Goal: Task Accomplishment & Management: Use online tool/utility

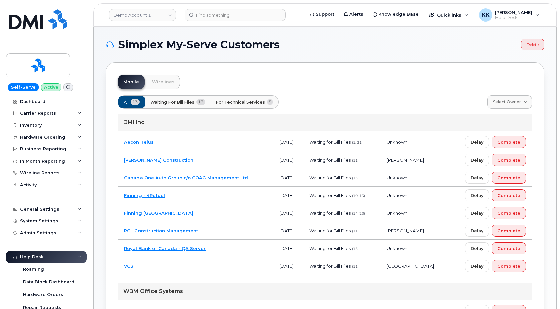
click at [205, 164] on td "[PERSON_NAME] Construction" at bounding box center [195, 160] width 155 height 18
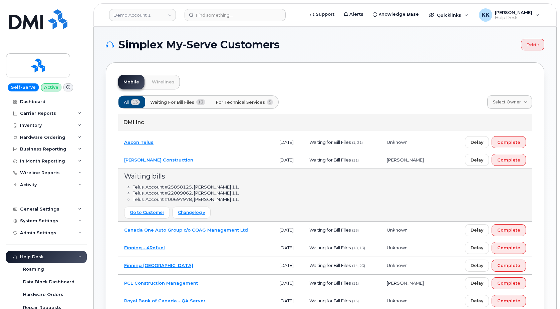
click at [171, 142] on td "Aecon Telus" at bounding box center [195, 143] width 155 height 18
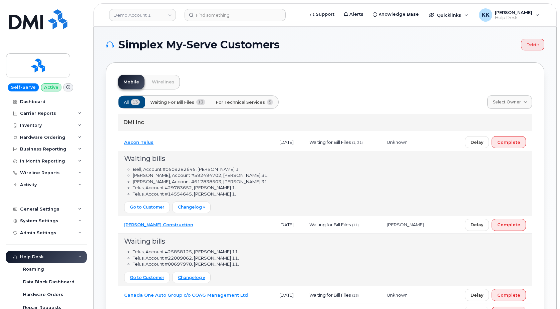
click at [171, 142] on td "Aecon Telus" at bounding box center [195, 143] width 155 height 18
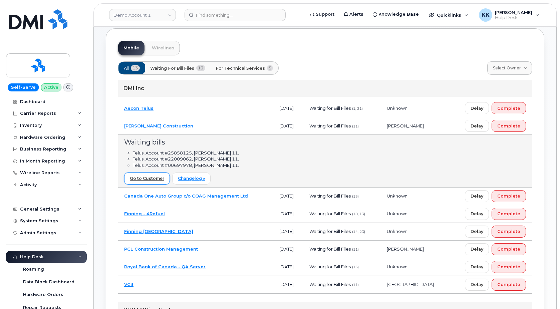
scroll to position [68, 0]
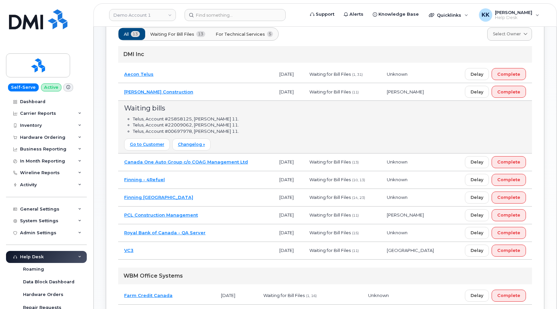
click at [221, 213] on td "PCL Construction Management" at bounding box center [195, 216] width 155 height 18
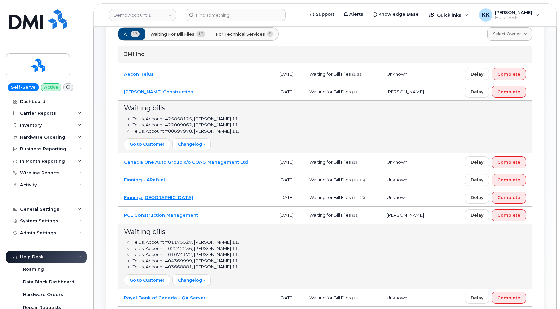
click at [242, 27] on div "All 13 Waiting for Bill Files 13 For Technical Services 5 Select Owner All Dall…" at bounding box center [325, 251] width 414 height 460
click at [244, 38] on button "For Technical Services 5" at bounding box center [244, 34] width 69 height 12
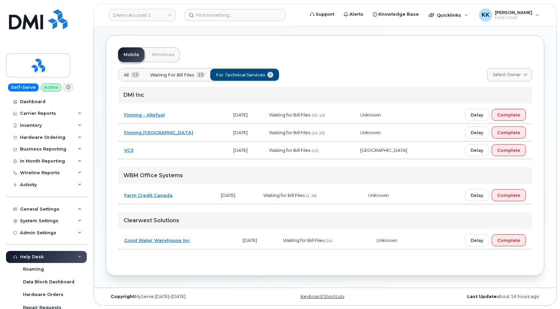
scroll to position [27, 0]
click at [157, 148] on td "VC3" at bounding box center [172, 151] width 109 height 18
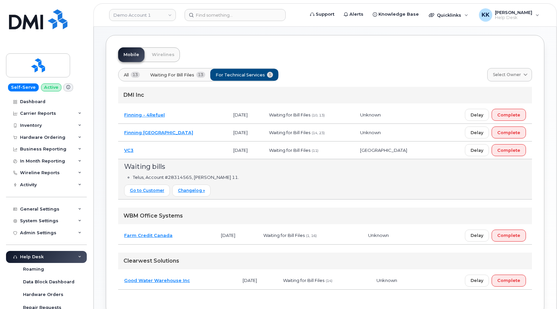
click at [162, 152] on td "VC3" at bounding box center [172, 151] width 109 height 18
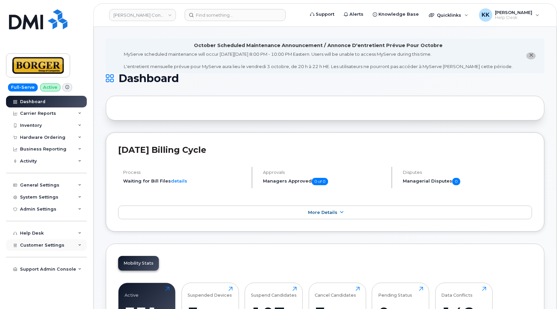
click at [34, 245] on span "Customer Settings" at bounding box center [42, 245] width 44 height 5
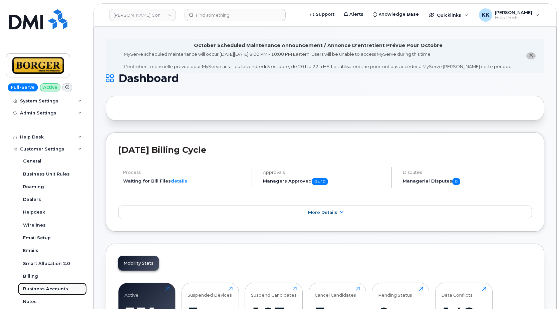
click at [45, 286] on link "Business Accounts" at bounding box center [52, 289] width 69 height 13
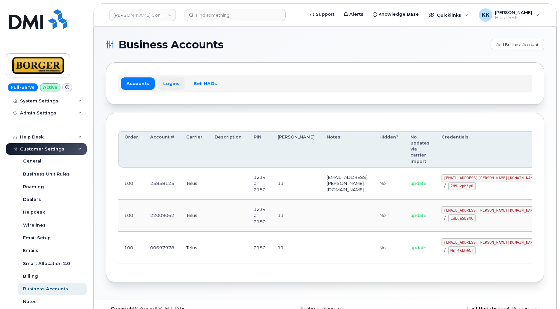
click at [163, 84] on link "Logins" at bounding box center [172, 83] width 28 height 12
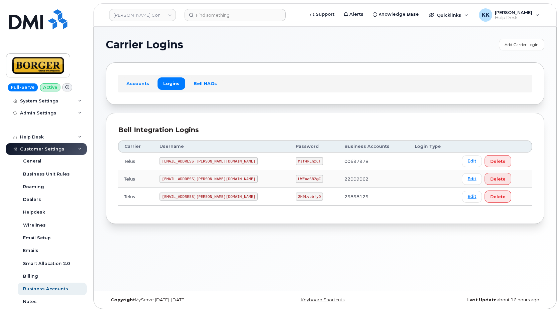
click at [186, 195] on code "ricksalmcal@borger.ca" at bounding box center [209, 197] width 98 height 8
click at [296, 196] on code "2H9Lvpb!yO" at bounding box center [309, 197] width 27 height 8
click at [296, 195] on code "2H9Lvpb!yO" at bounding box center [309, 197] width 27 height 8
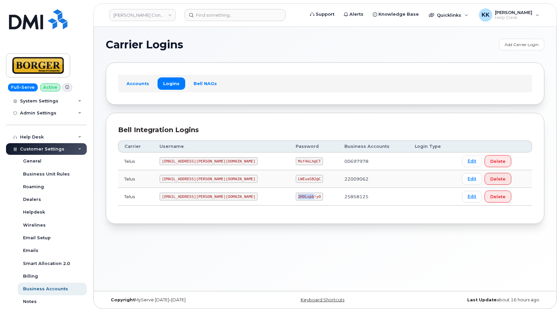
click at [296, 195] on code "2H9Lvpb!yO" at bounding box center [309, 197] width 27 height 8
click at [296, 196] on code "2H9Lvpb!yO" at bounding box center [309, 197] width 27 height 8
click at [205, 180] on code "earthworksborger@borger.ca" at bounding box center [209, 179] width 98 height 8
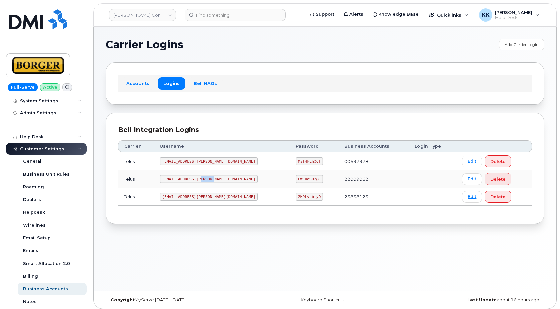
click at [205, 180] on code "earthworksborger@borger.ca" at bounding box center [209, 179] width 98 height 8
click at [296, 179] on code "LWEuaSB2@C" at bounding box center [309, 179] width 27 height 8
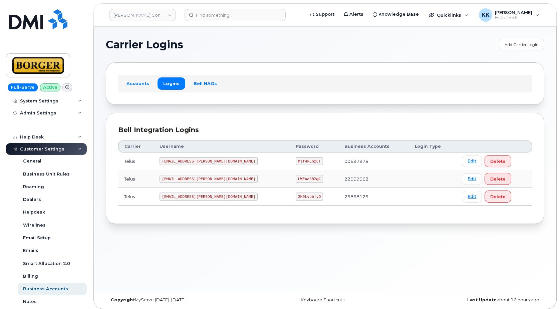
click at [196, 161] on code "corprick@borger.ca" at bounding box center [209, 161] width 98 height 8
click at [296, 161] on code "Msf4kLh@CT" at bounding box center [309, 161] width 27 height 8
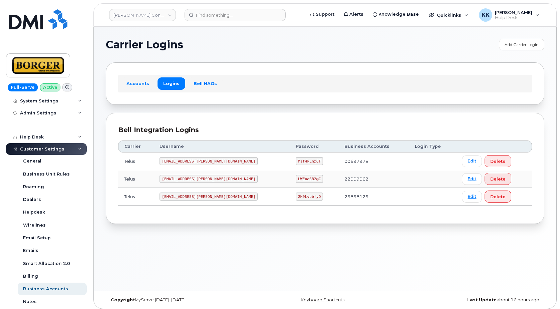
click at [296, 161] on code "Msf4kLh@CT" at bounding box center [309, 161] width 27 height 8
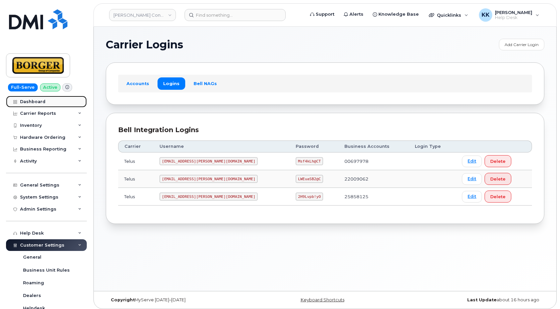
click at [34, 97] on link "Dashboard" at bounding box center [46, 102] width 81 height 12
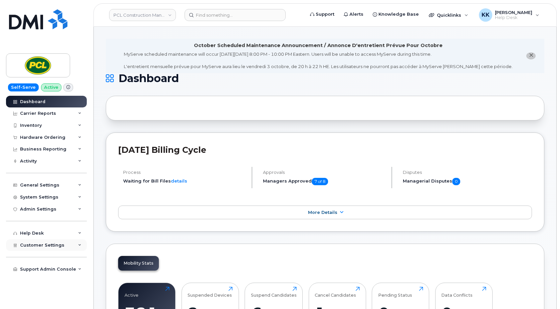
click at [39, 244] on span "Customer Settings" at bounding box center [42, 245] width 44 height 5
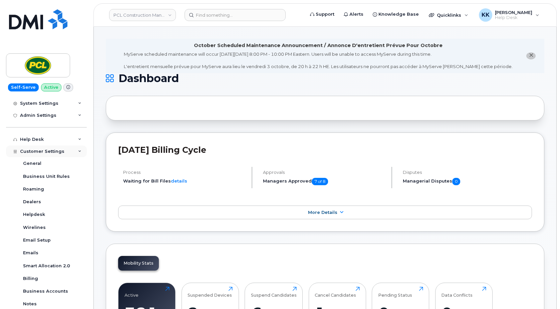
scroll to position [96, 0]
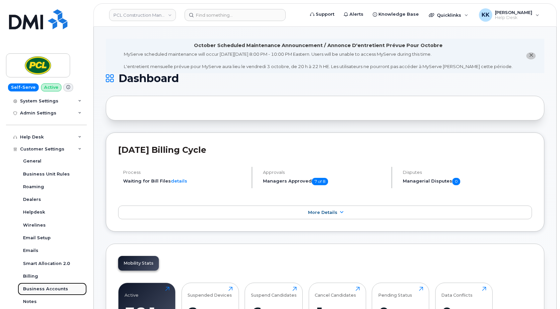
click at [46, 288] on div "Business Accounts" at bounding box center [45, 289] width 45 height 6
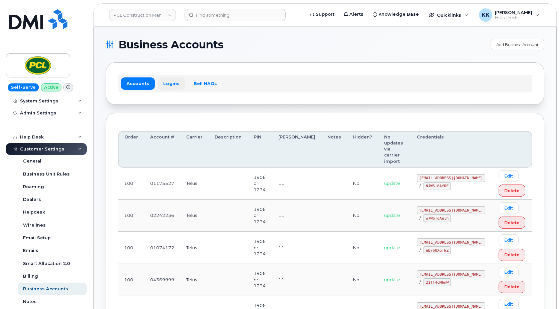
click at [169, 86] on link "Logins" at bounding box center [172, 83] width 28 height 12
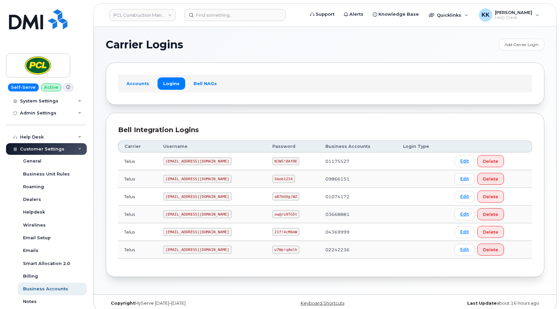
click at [203, 250] on code "pcl2242236@simplexmobility.com" at bounding box center [197, 250] width 68 height 8
click at [280, 250] on code "w7Wp!qAelh" at bounding box center [285, 250] width 27 height 8
click at [281, 249] on code "w7Wp!qAelh" at bounding box center [285, 250] width 27 height 8
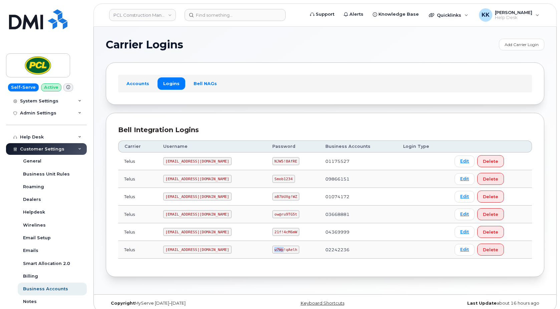
click at [281, 249] on code "w7Wp!qAelh" at bounding box center [285, 250] width 27 height 8
click at [218, 230] on code "pcl4369999@simplexmobility.com" at bounding box center [197, 232] width 68 height 8
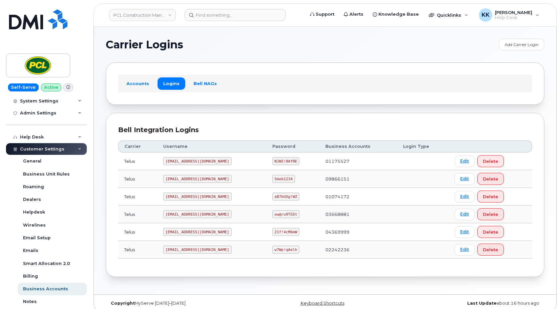
click at [294, 231] on code "21f!4cM6mW" at bounding box center [285, 232] width 27 height 8
click at [206, 212] on code "pcl3668881@simplexmobility.com" at bounding box center [197, 214] width 68 height 8
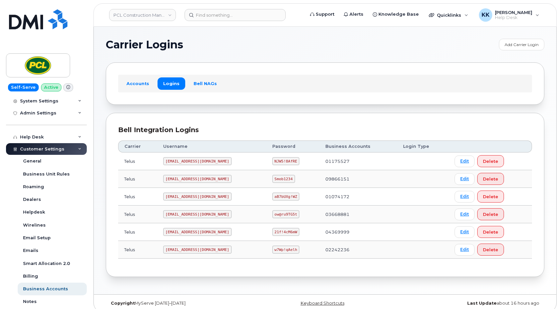
click at [206, 212] on code "pcl3668881@simplexmobility.com" at bounding box center [197, 214] width 68 height 8
click at [287, 212] on code "ow@ru9TG5t" at bounding box center [285, 214] width 27 height 8
click at [287, 211] on code "ow@ru9TG5t" at bounding box center [285, 214] width 27 height 8
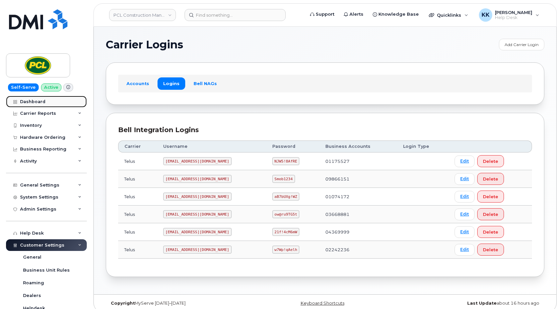
click at [39, 100] on div "Dashboard" at bounding box center [32, 101] width 25 height 5
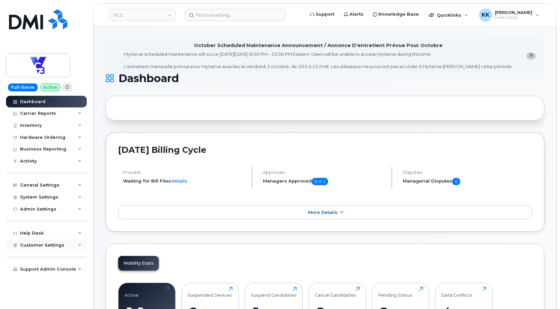
click at [25, 240] on div "Customer Settings" at bounding box center [46, 245] width 81 height 12
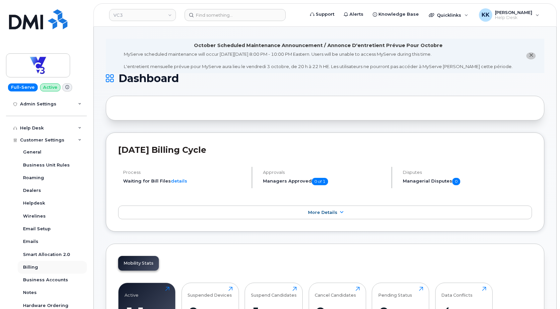
scroll to position [128, 0]
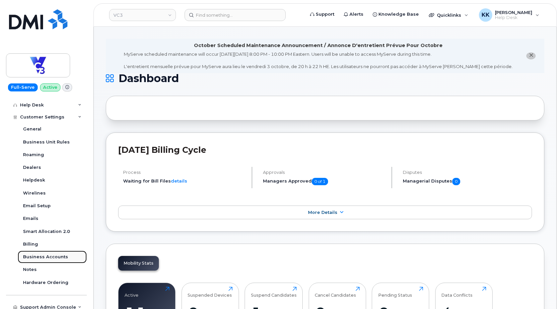
click at [49, 257] on div "Business Accounts" at bounding box center [45, 257] width 45 height 6
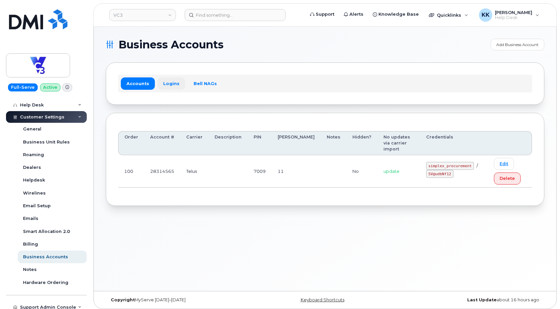
click at [167, 83] on link "Logins" at bounding box center [172, 83] width 28 height 12
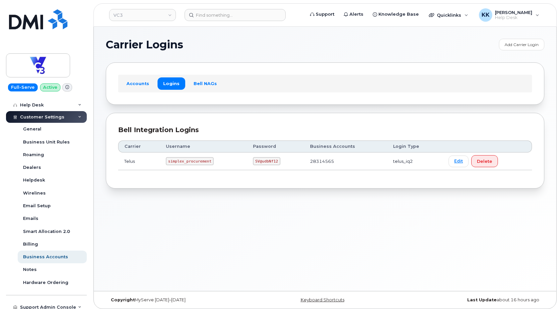
click at [187, 163] on code "simplex_procurement" at bounding box center [190, 161] width 48 height 8
click at [266, 164] on code "SV@udbNf12" at bounding box center [266, 161] width 27 height 8
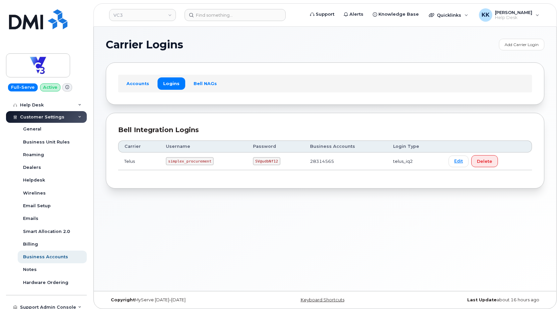
click at [266, 164] on code "SV@udbNf12" at bounding box center [266, 161] width 27 height 8
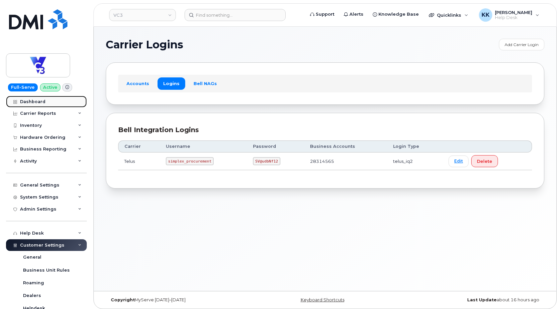
click at [37, 103] on div "Dashboard" at bounding box center [32, 101] width 25 height 5
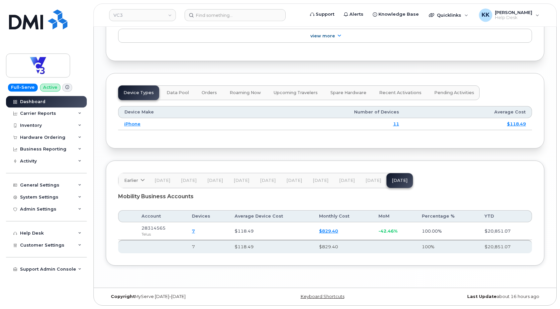
scroll to position [856, 0]
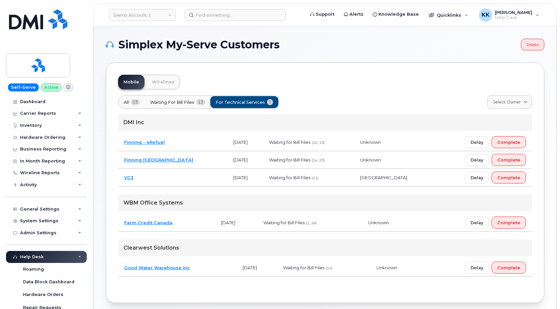
scroll to position [27, 0]
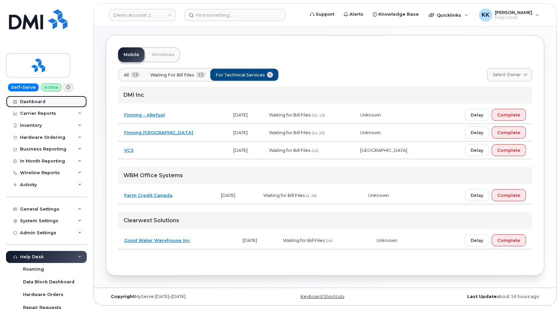
click at [31, 97] on link "Dashboard" at bounding box center [46, 102] width 81 height 12
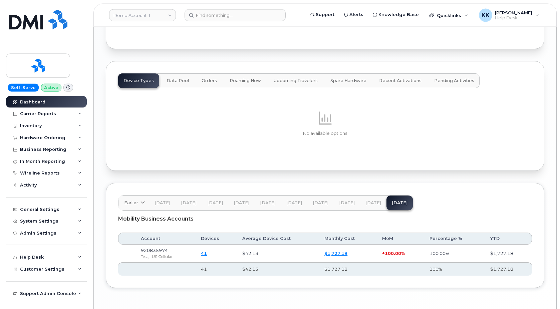
scroll to position [831, 0]
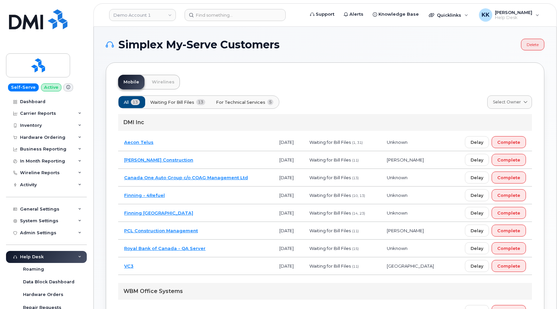
click at [244, 105] on span "For Technical Services" at bounding box center [240, 102] width 49 height 6
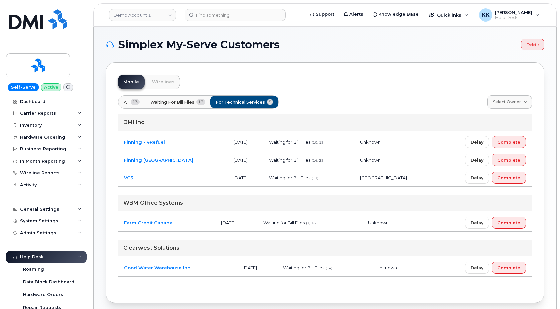
click at [176, 184] on td "VC3" at bounding box center [172, 178] width 109 height 18
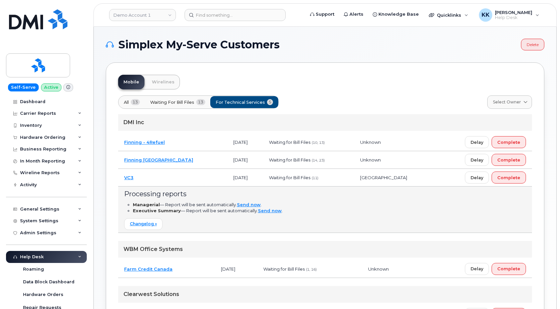
click at [176, 180] on td "VC3" at bounding box center [172, 178] width 109 height 18
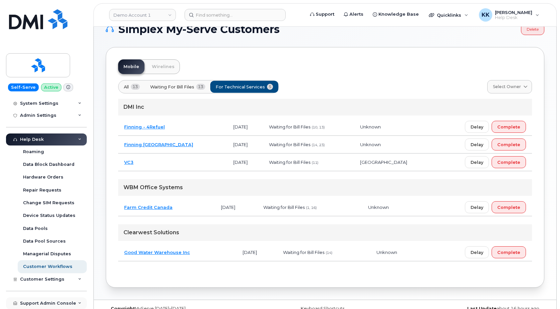
scroll to position [27, 0]
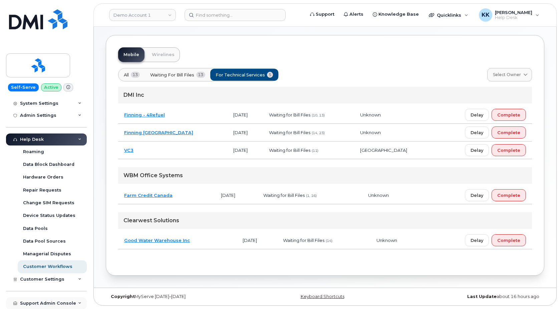
click at [48, 301] on div "Support Admin Console" at bounding box center [48, 303] width 56 height 5
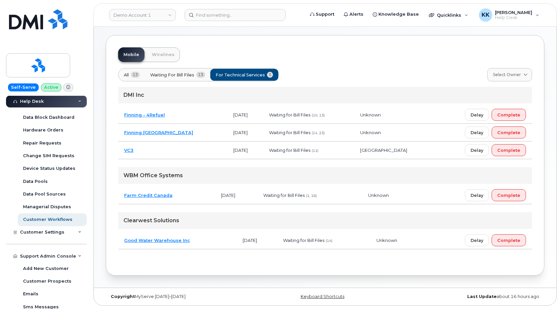
scroll to position [245, 0]
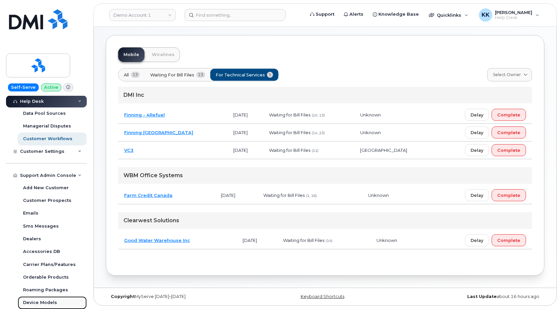
click at [43, 303] on div "Device Models" at bounding box center [40, 303] width 34 height 6
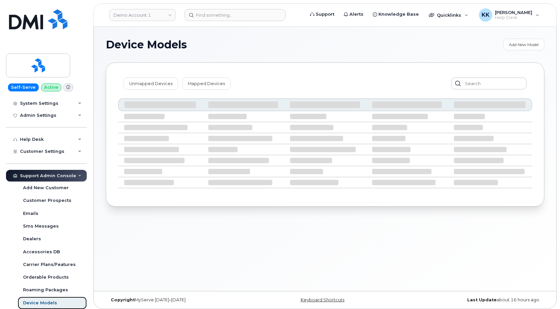
scroll to position [118, 0]
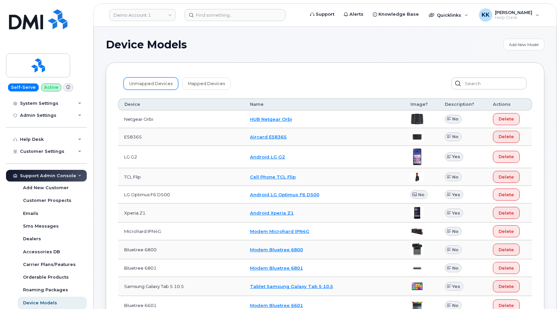
click at [151, 86] on link "Unmapped Devices" at bounding box center [151, 83] width 55 height 12
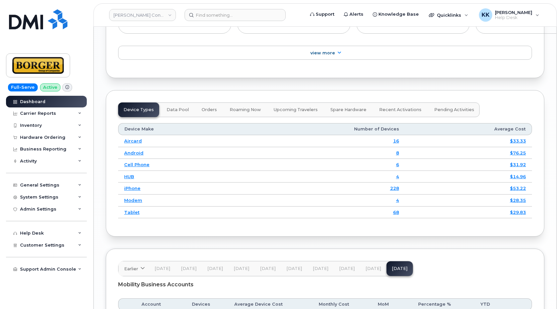
scroll to position [941, 0]
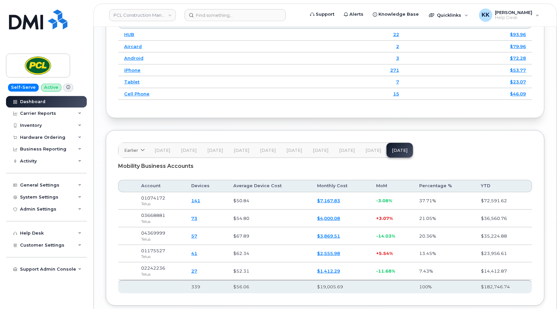
scroll to position [974, 0]
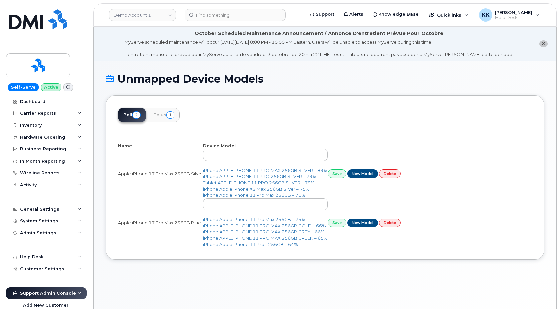
select select "25"
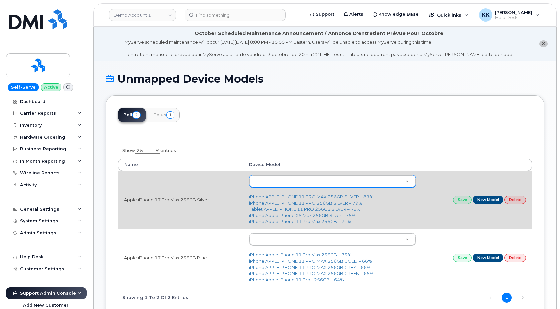
click at [267, 182] on body "Demo Account 1 Support Alerts Knowledge Base Quicklinks Suspend / Cancel Device…" at bounding box center [280, 182] width 560 height 364
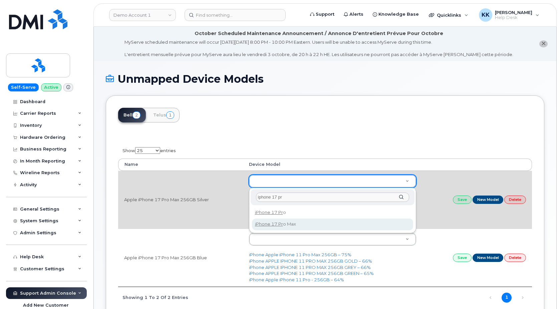
type input "iphone 17 pr"
type input "2907"
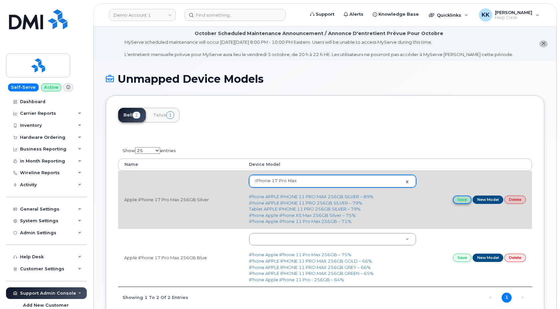
click at [461, 199] on link "Save" at bounding box center [462, 200] width 19 height 8
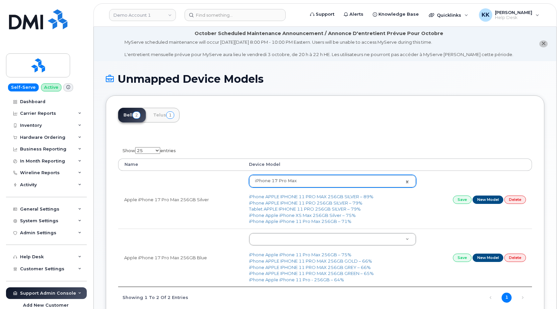
click at [278, 241] on body "Demo Account 1 Support Alerts Knowledge Base Quicklinks Suspend / Cancel Device…" at bounding box center [280, 182] width 560 height 364
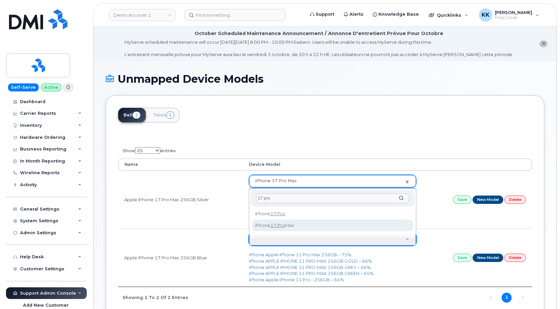
type input "17 pro"
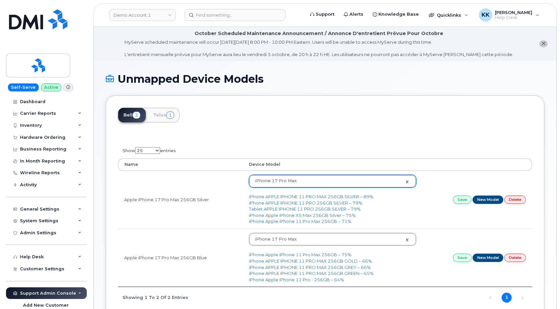
type input "2907"
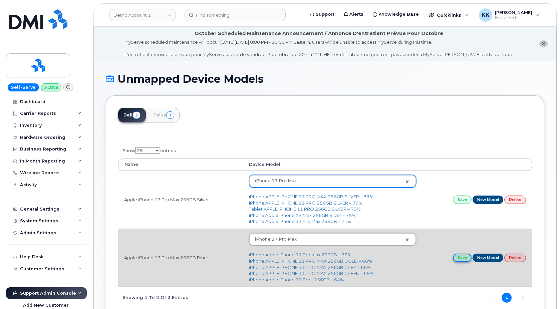
click at [466, 257] on link "Save" at bounding box center [462, 258] width 19 height 8
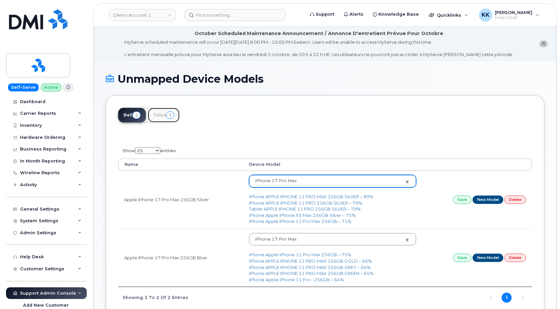
click at [160, 114] on link "Telus 1" at bounding box center [164, 115] width 32 height 15
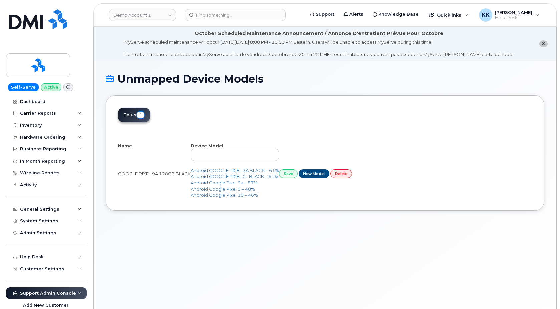
select select "25"
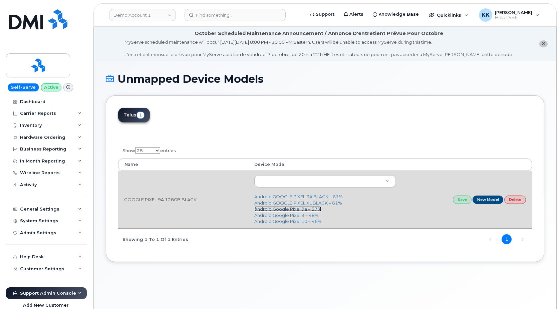
click at [300, 210] on link "Android Google Pixel 9a – 57%" at bounding box center [287, 208] width 67 height 5
type input "2890"
click at [464, 200] on link "Save" at bounding box center [462, 200] width 19 height 8
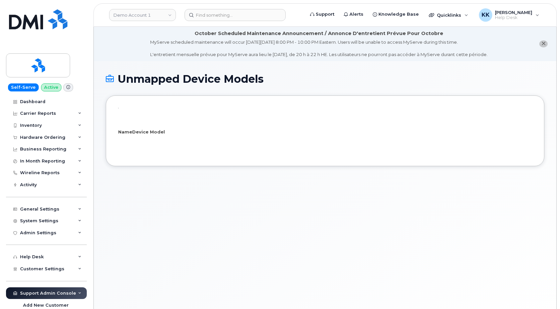
select select "25"
